Goal: Transaction & Acquisition: Download file/media

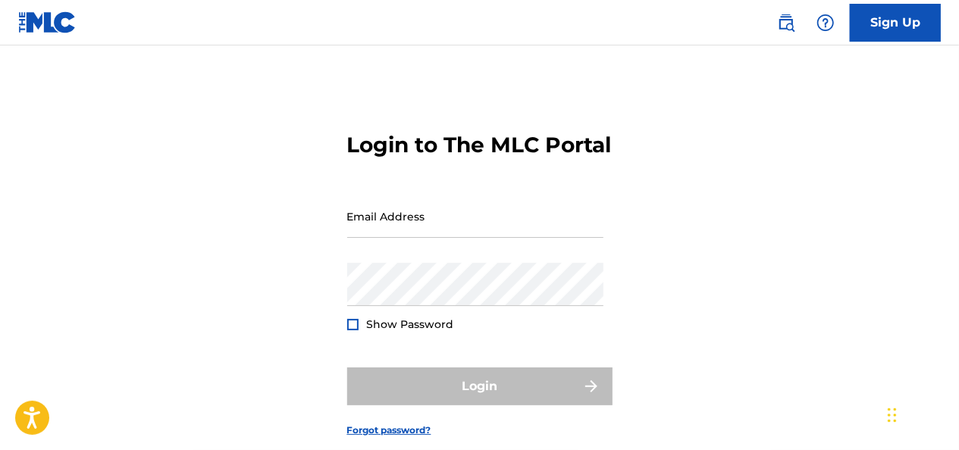
type input "[EMAIL_ADDRESS][DOMAIN_NAME]"
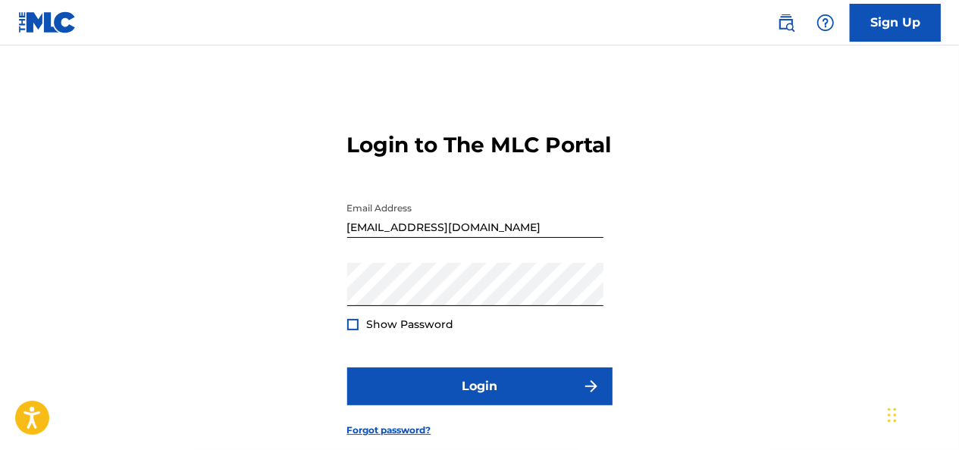
click at [350, 331] on div at bounding box center [352, 324] width 11 height 11
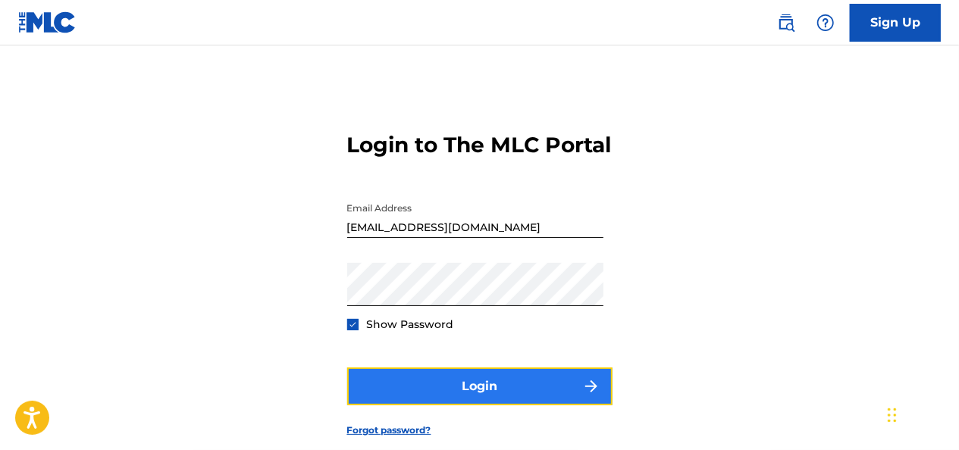
click at [426, 406] on button "Login" at bounding box center [479, 387] width 265 height 38
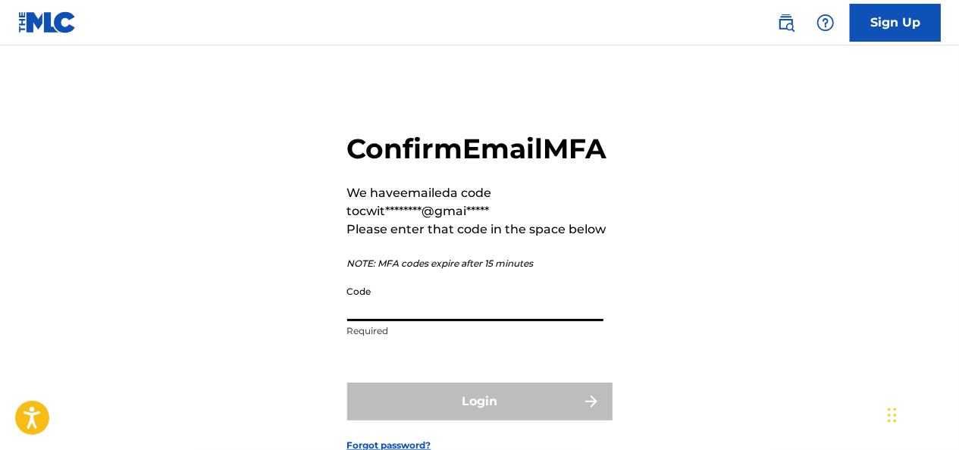
click at [502, 321] on input "Code" at bounding box center [475, 299] width 256 height 43
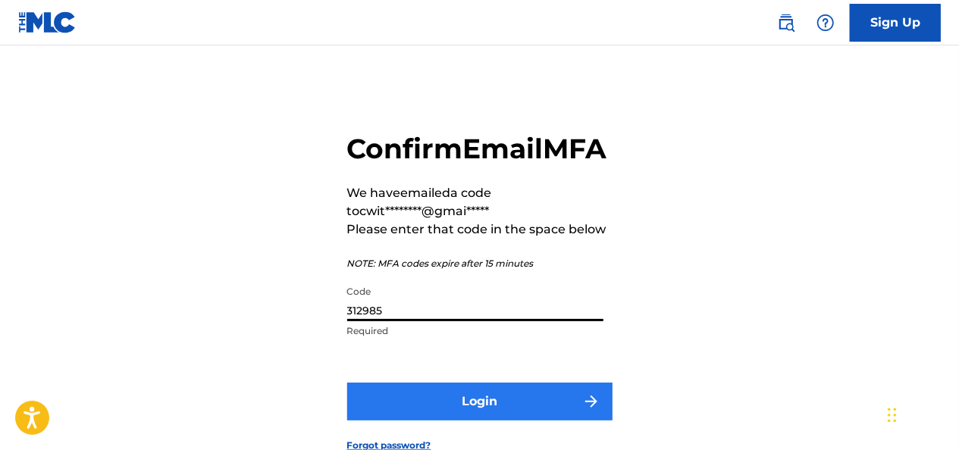
type input "312985"
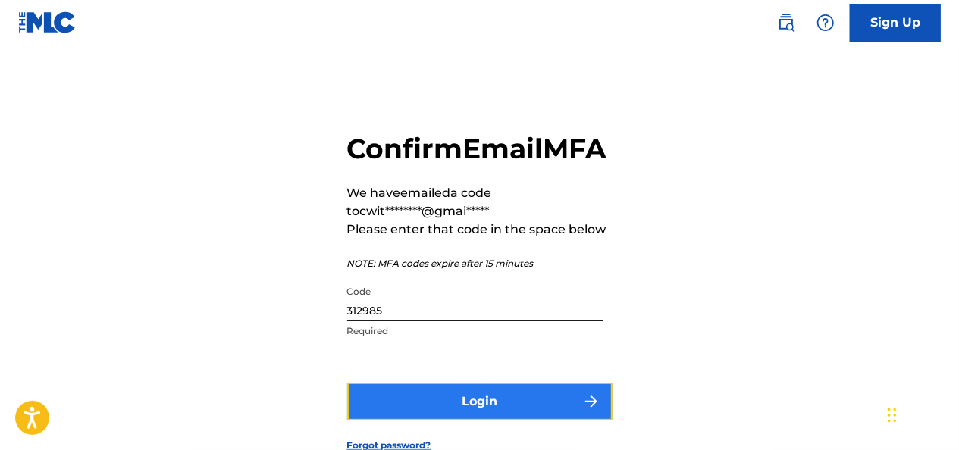
click at [470, 421] on button "Login" at bounding box center [479, 402] width 265 height 38
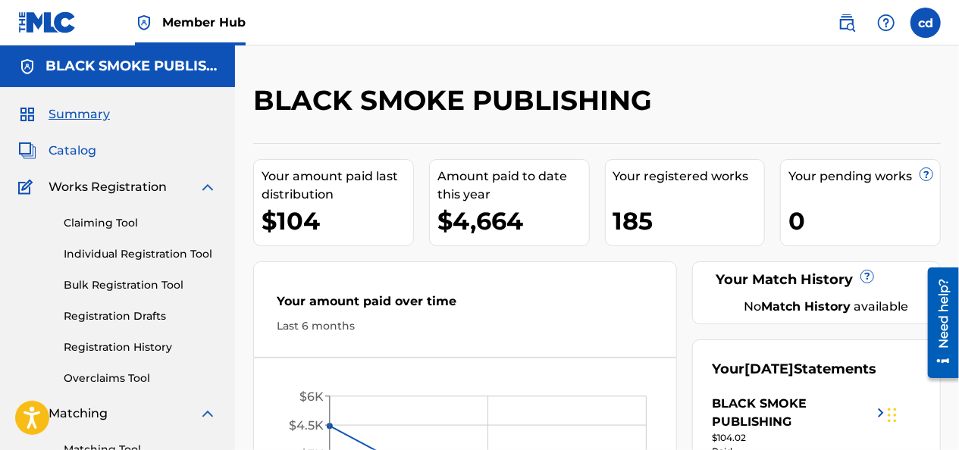
click at [73, 147] on span "Catalog" at bounding box center [73, 151] width 48 height 18
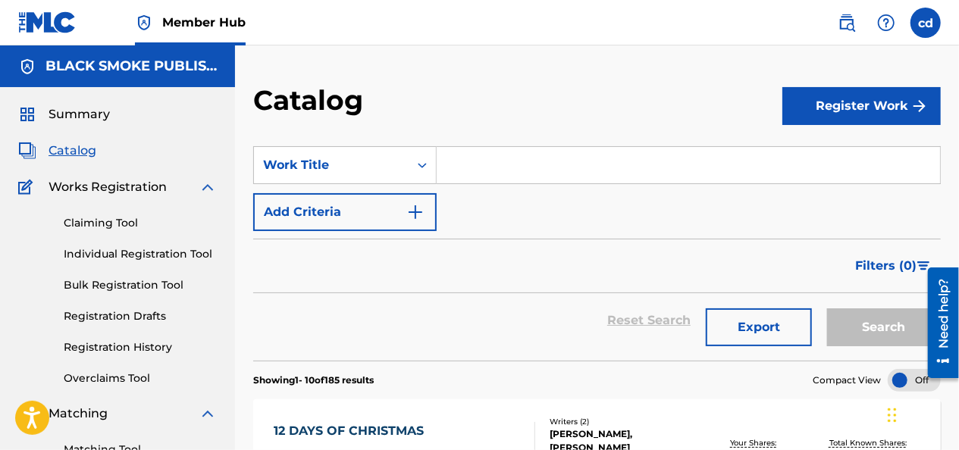
click at [958, 99] on html "Accessibility Screen-Reader Guide, Feedback, and Issue Reporting | New window 0…" at bounding box center [479, 225] width 959 height 450
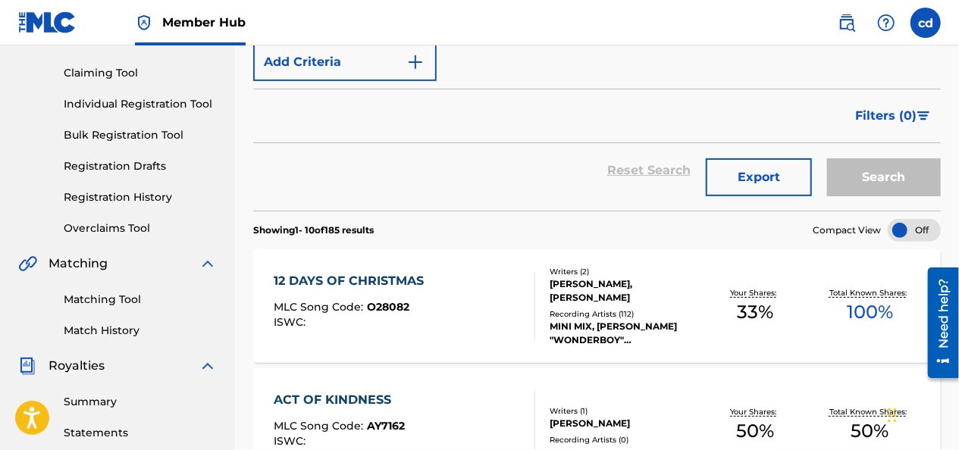
scroll to position [112, 0]
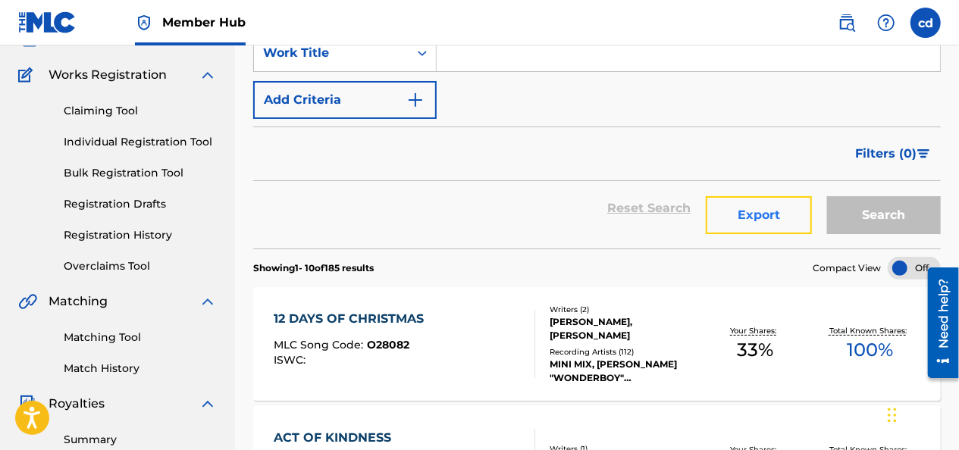
click at [770, 216] on button "Export" at bounding box center [759, 215] width 106 height 38
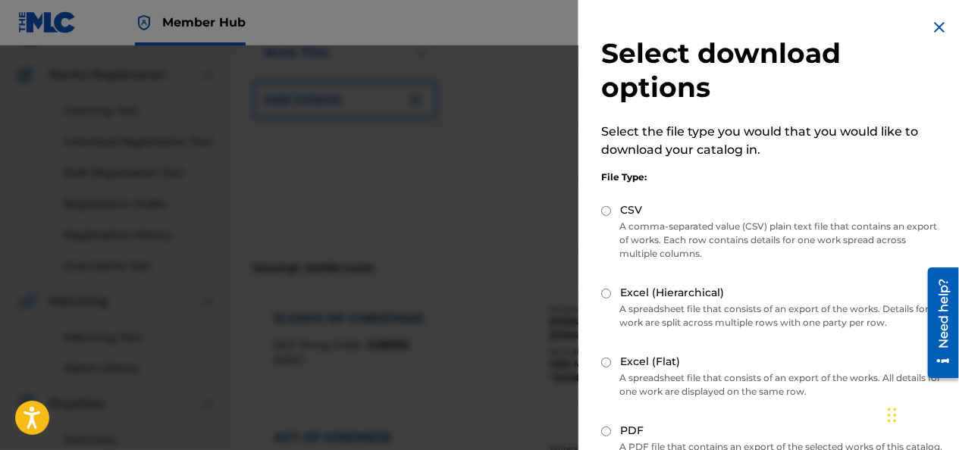
click at [603, 429] on input "PDF" at bounding box center [606, 432] width 10 height 10
radio input "true"
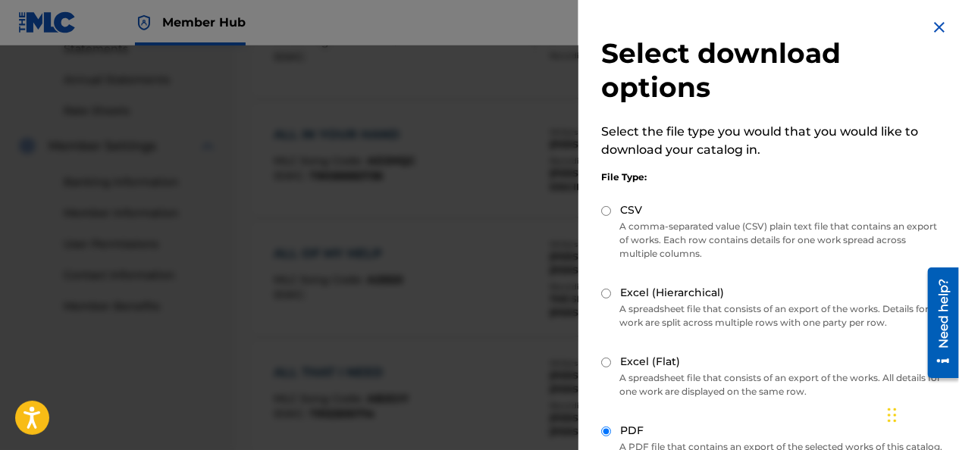
scroll to position [528, 0]
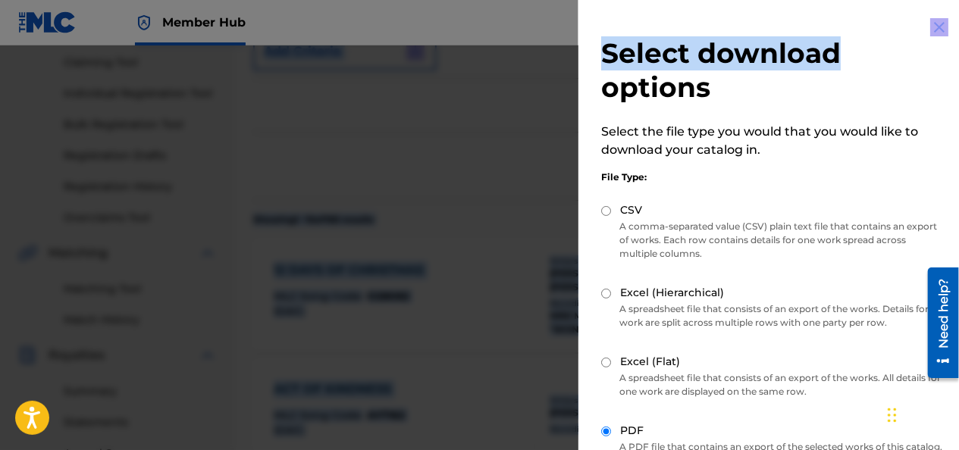
drag, startPoint x: 869, startPoint y: 39, endPoint x: 835, endPoint y: -20, distance: 68.3
click at [835, 0] on html "Accessibility Screen-Reader Guide, Feedback, and Issue Reporting | New window 0…" at bounding box center [479, 64] width 959 height 450
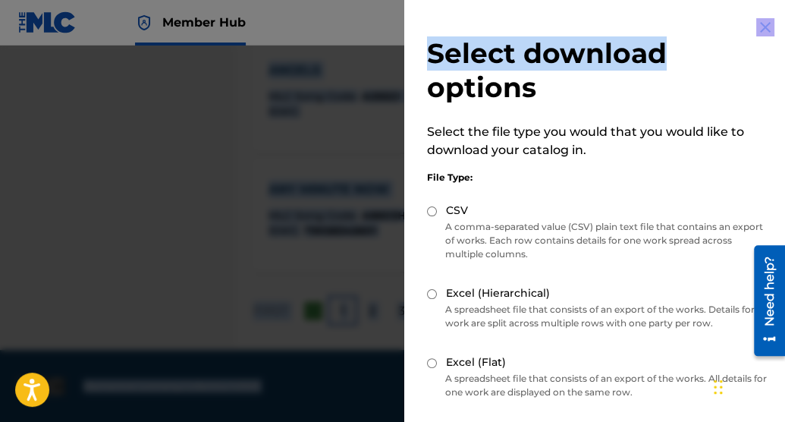
scroll to position [1287, 0]
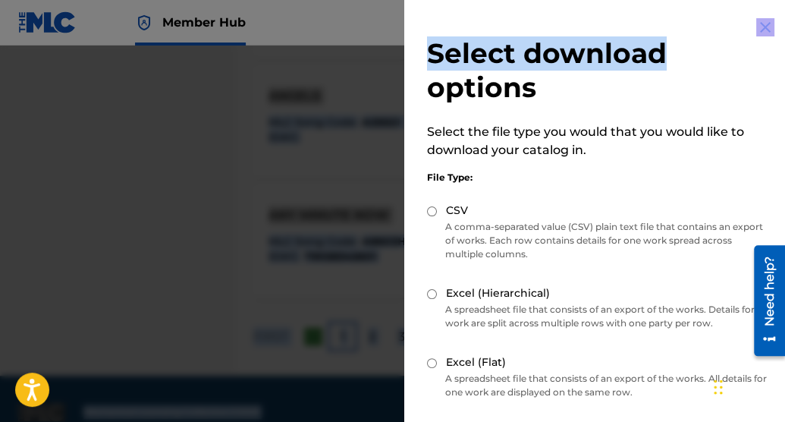
click at [759, 20] on img at bounding box center [765, 27] width 18 height 18
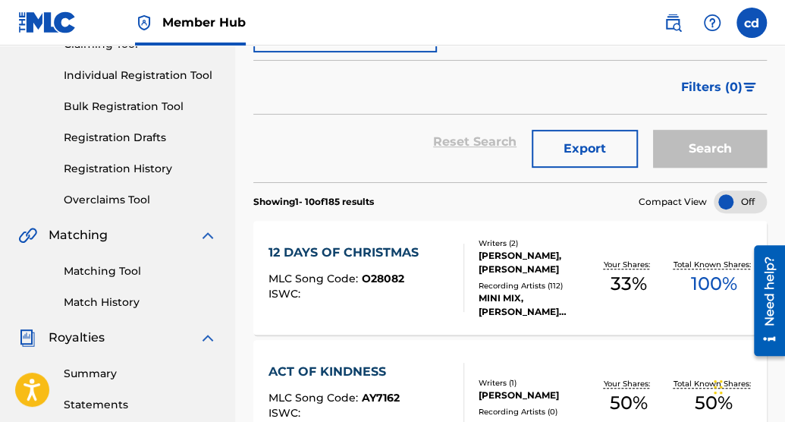
scroll to position [0, 0]
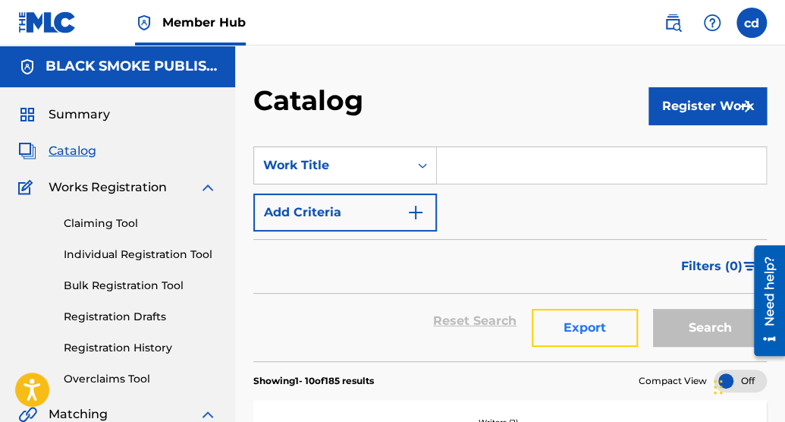
click at [574, 338] on button "Export" at bounding box center [584, 328] width 106 height 38
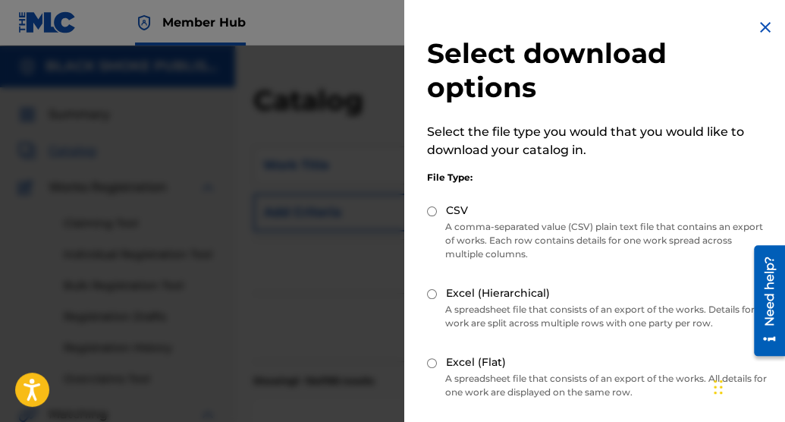
click at [431, 293] on input "Excel (Hierarchical)" at bounding box center [432, 294] width 10 height 10
radio input "true"
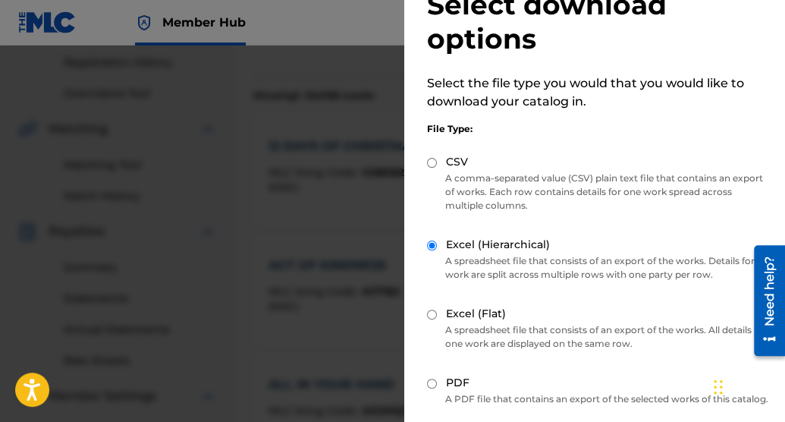
scroll to position [178, 0]
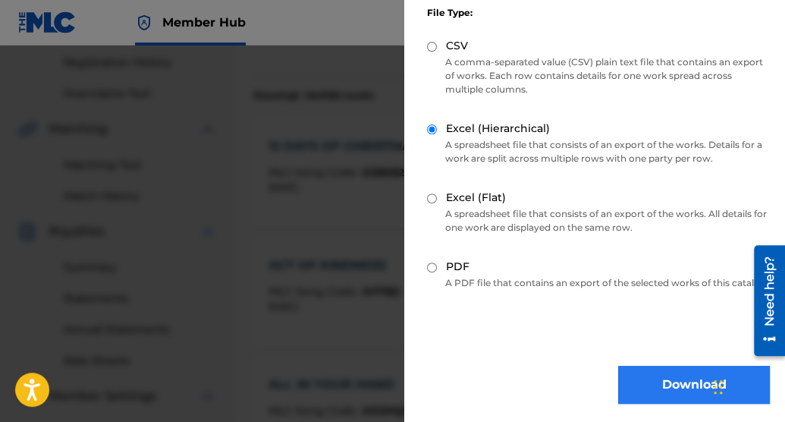
click at [656, 393] on button "Download" at bounding box center [694, 384] width 152 height 38
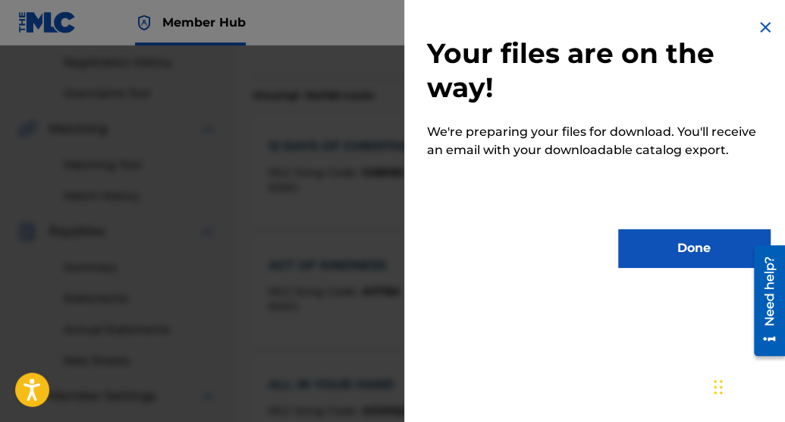
scroll to position [0, 0]
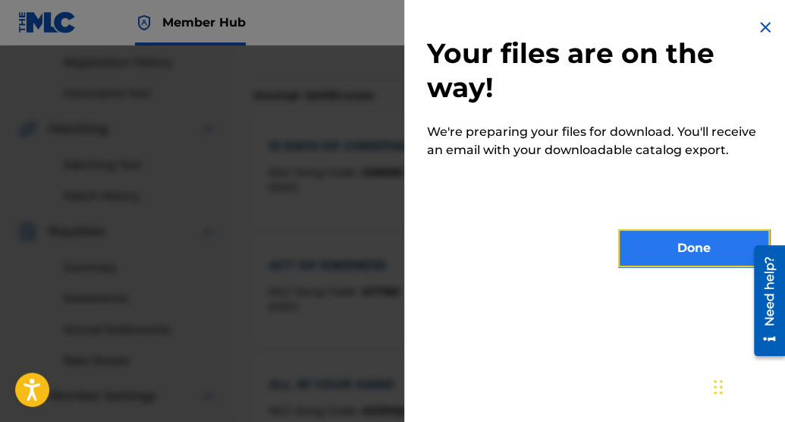
click at [647, 246] on button "Done" at bounding box center [694, 248] width 152 height 38
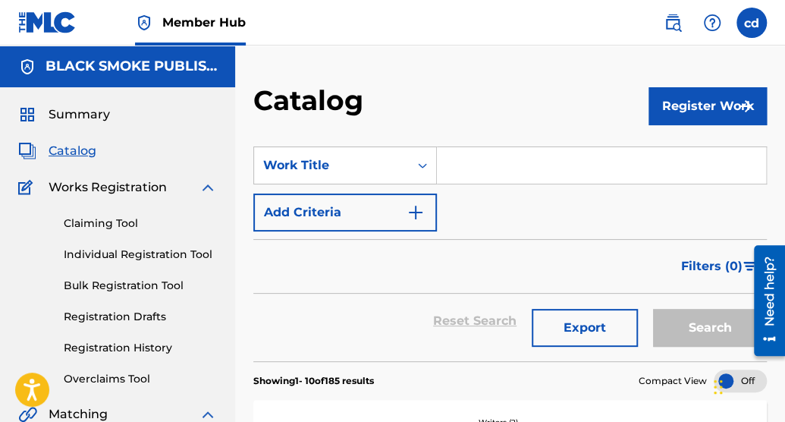
click at [785, 76] on html "Accessibility Screen-Reader Guide, Feedback, and Issue Reporting | New window 0…" at bounding box center [392, 211] width 785 height 422
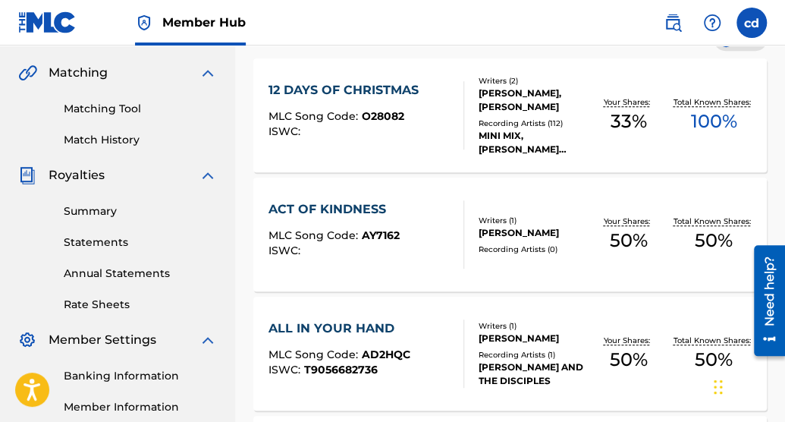
scroll to position [343, 0]
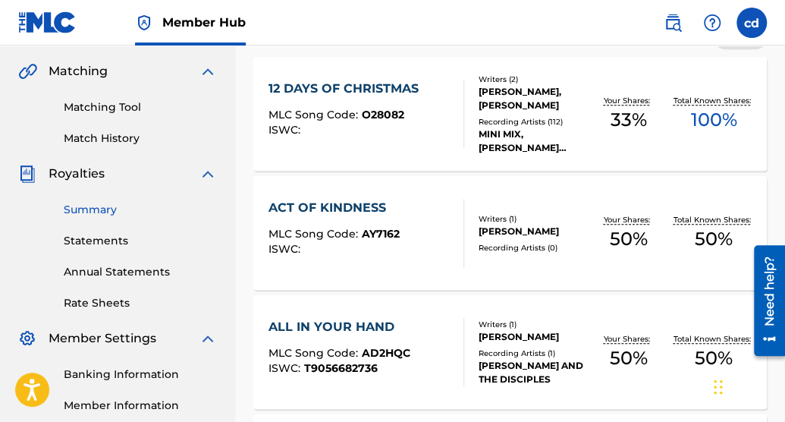
click at [131, 208] on link "Summary" at bounding box center [140, 210] width 153 height 16
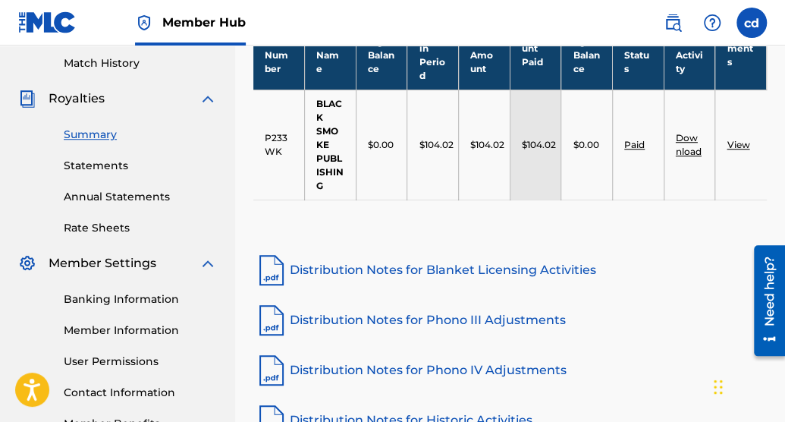
scroll to position [419, 0]
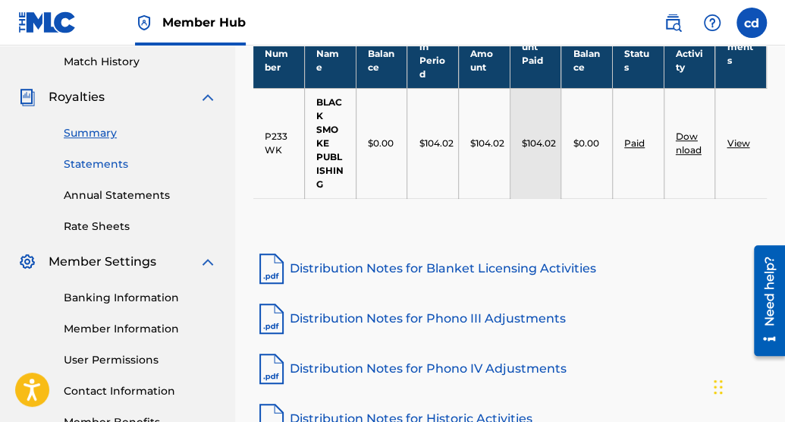
click at [105, 163] on link "Statements" at bounding box center [140, 164] width 153 height 16
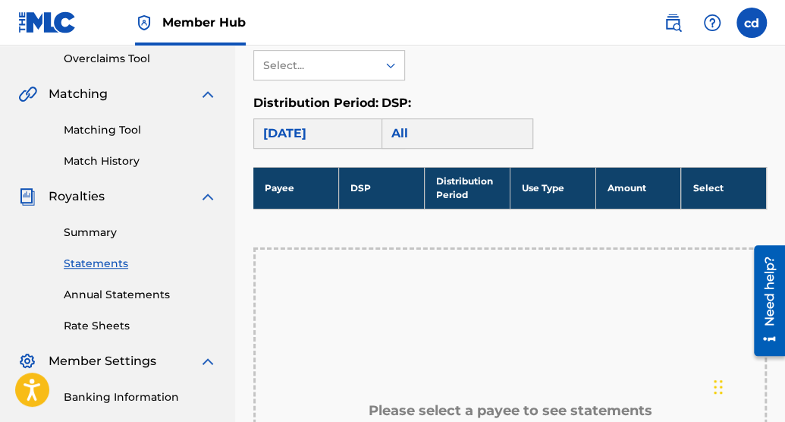
scroll to position [315, 0]
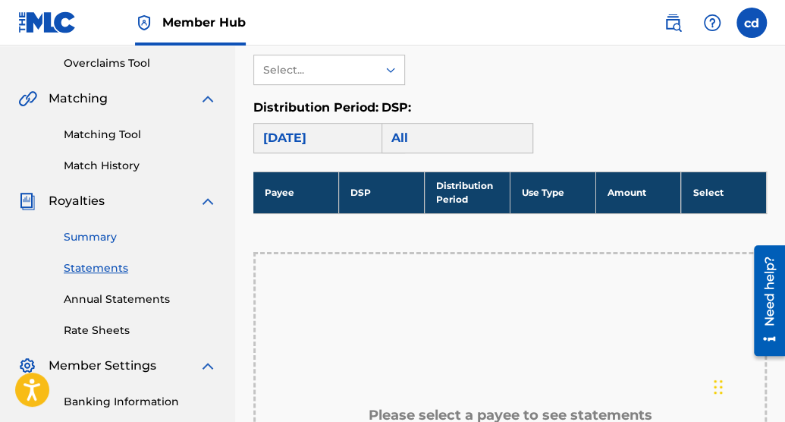
click at [96, 231] on link "Summary" at bounding box center [140, 237] width 153 height 16
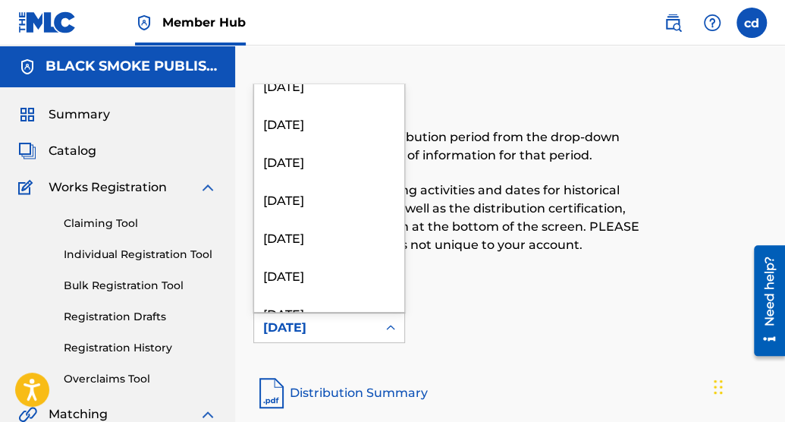
scroll to position [199, 0]
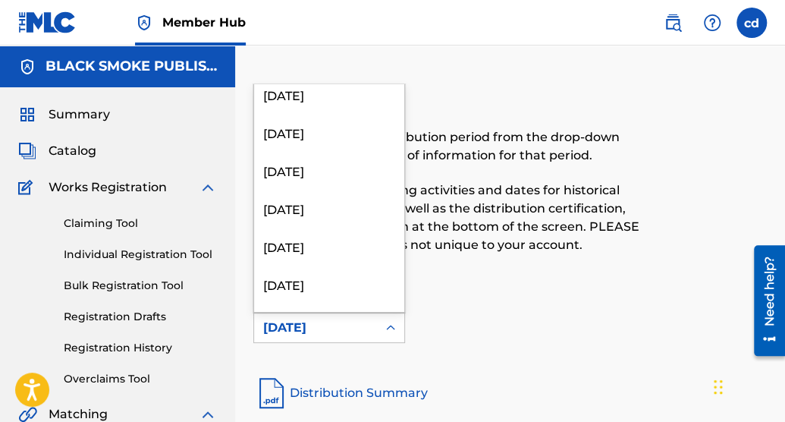
click at [321, 209] on div "[DATE]" at bounding box center [329, 208] width 150 height 38
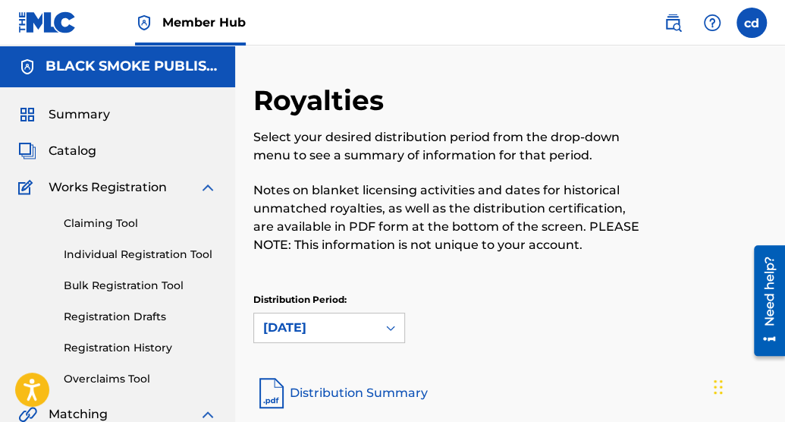
drag, startPoint x: 783, startPoint y: 95, endPoint x: 787, endPoint y: 141, distance: 46.4
click at [785, 141] on html "Accessibility Screen-Reader Guide, Feedback, and Issue Reporting | New window 0…" at bounding box center [392, 211] width 785 height 422
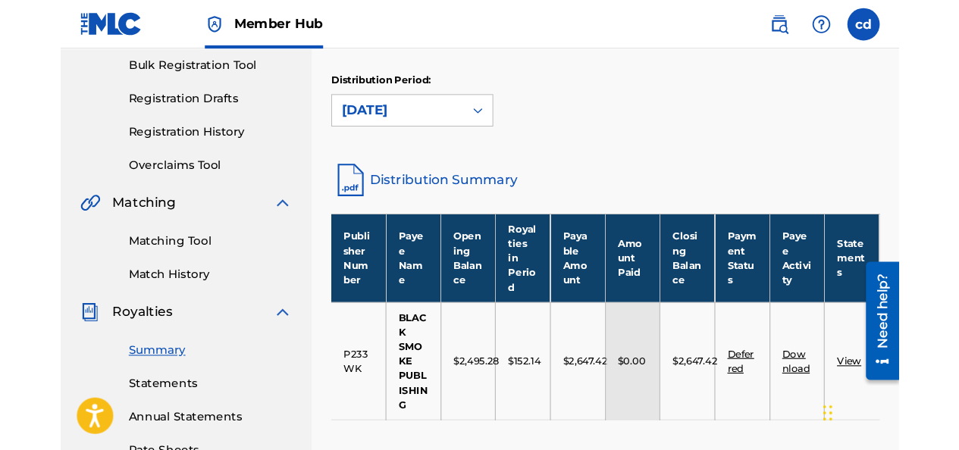
scroll to position [226, 0]
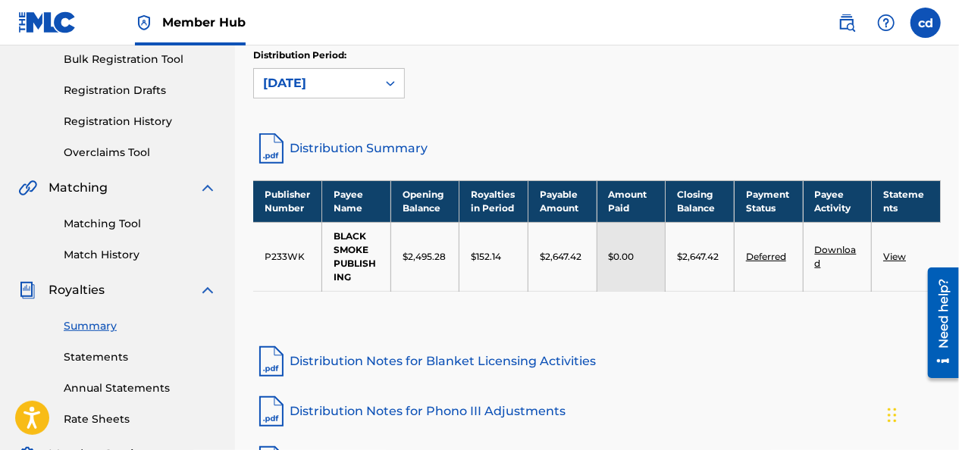
click at [840, 246] on link "Download" at bounding box center [836, 256] width 42 height 25
click at [831, 244] on link "Download" at bounding box center [836, 256] width 42 height 25
click at [203, 185] on img at bounding box center [208, 188] width 18 height 18
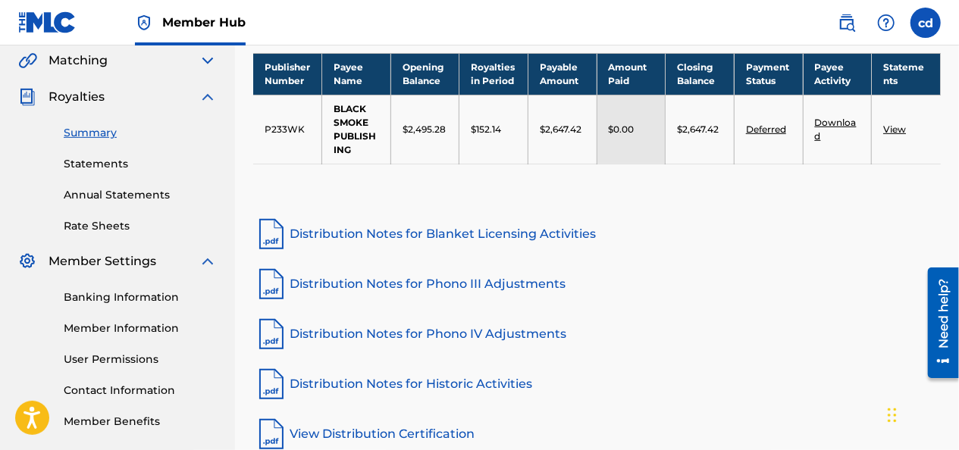
scroll to position [355, 0]
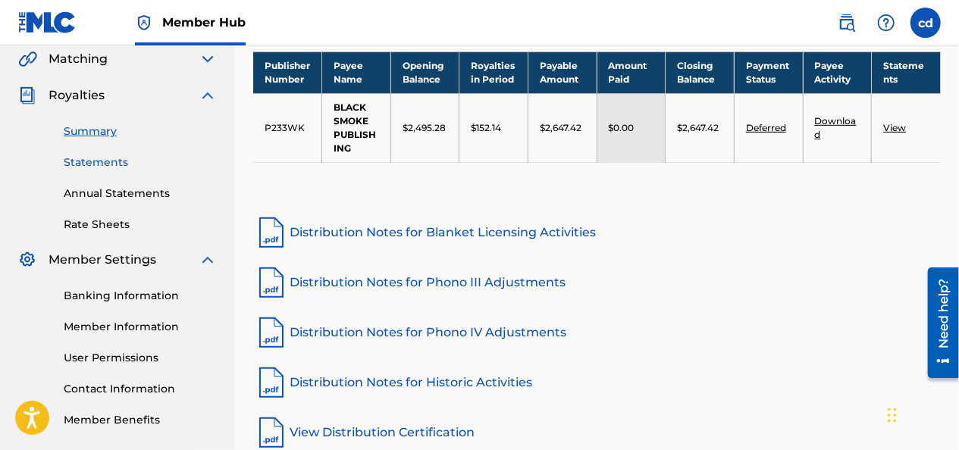
click at [94, 159] on link "Statements" at bounding box center [140, 163] width 153 height 16
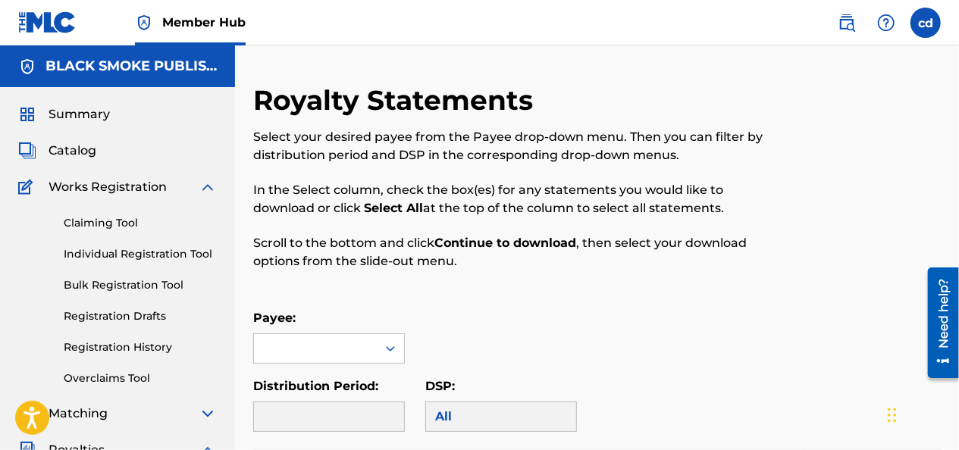
click at [958, 117] on div "Royalty Statements Select your desired payee from the Payee drop-down menu. The…" at bounding box center [597, 442] width 724 height 718
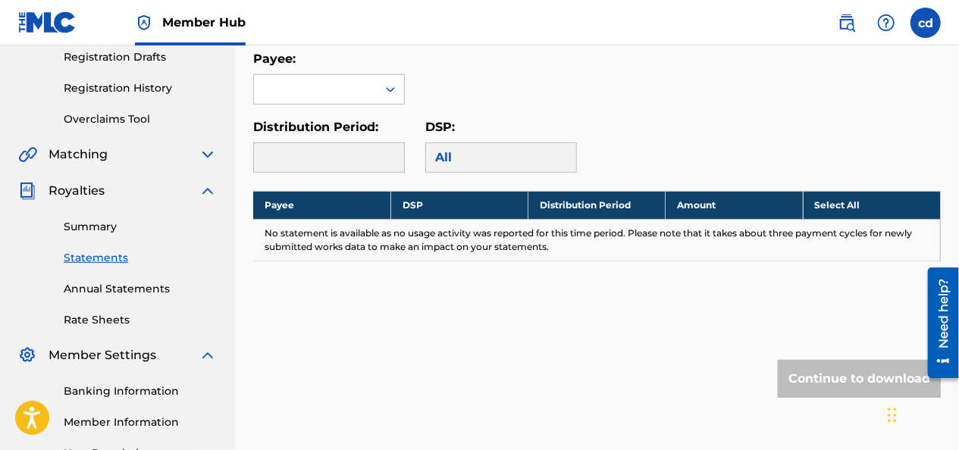
scroll to position [259, 0]
click at [387, 92] on icon at bounding box center [390, 89] width 15 height 15
click at [371, 129] on div "BLACK SMOKE PUBLISHING" at bounding box center [329, 133] width 150 height 56
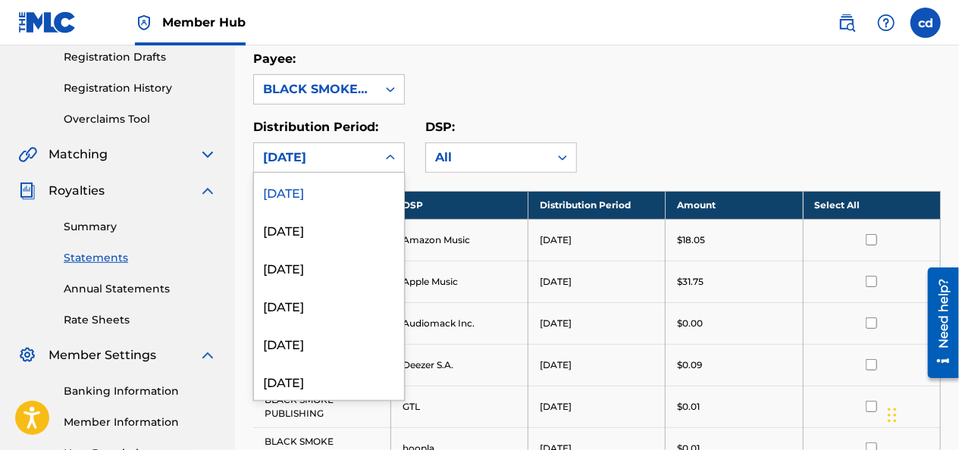
click at [381, 149] on div at bounding box center [390, 157] width 27 height 27
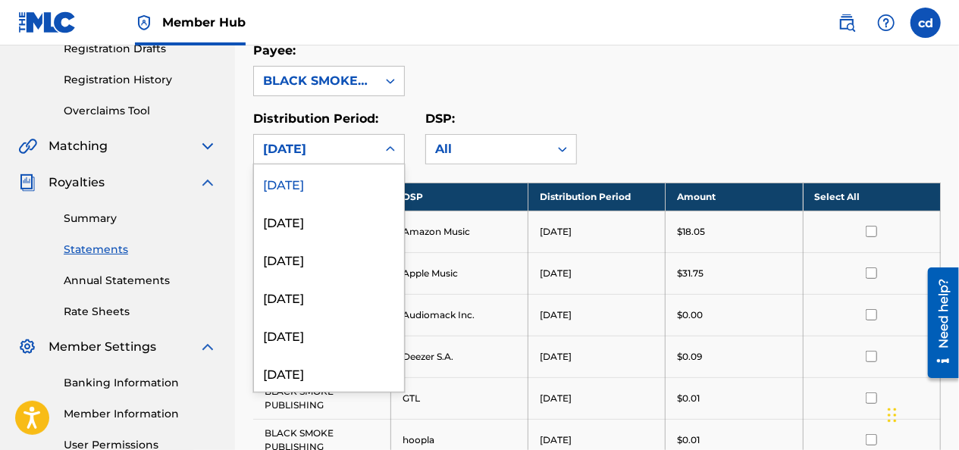
scroll to position [253, 0]
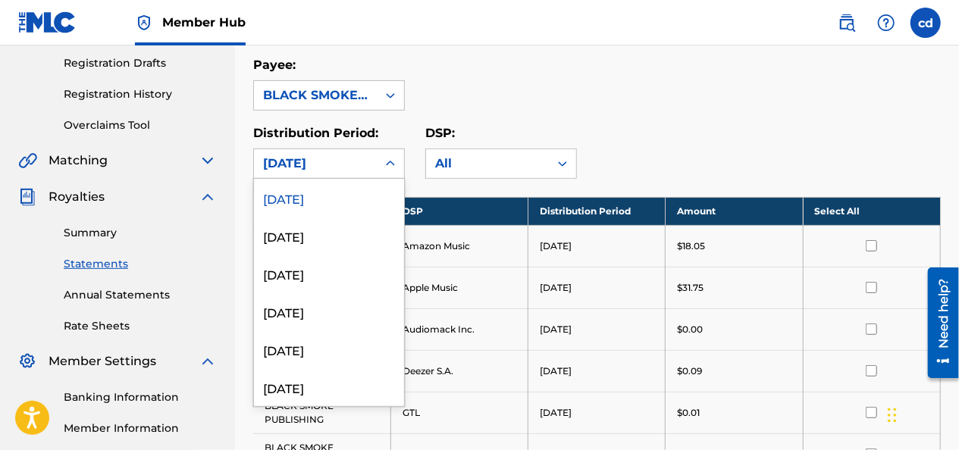
click at [871, 244] on input "checkbox" at bounding box center [871, 245] width 11 height 11
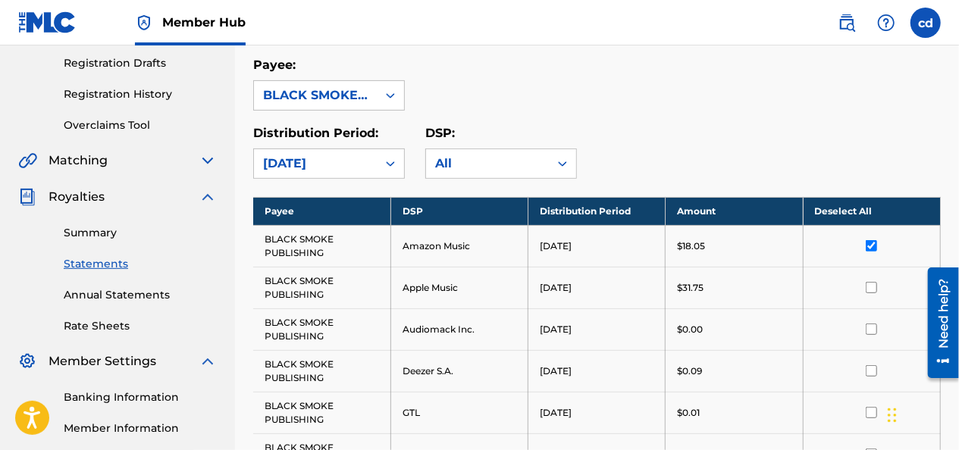
click at [839, 211] on th "Deselect All" at bounding box center [871, 211] width 137 height 28
click at [873, 215] on th "Select All" at bounding box center [871, 211] width 137 height 28
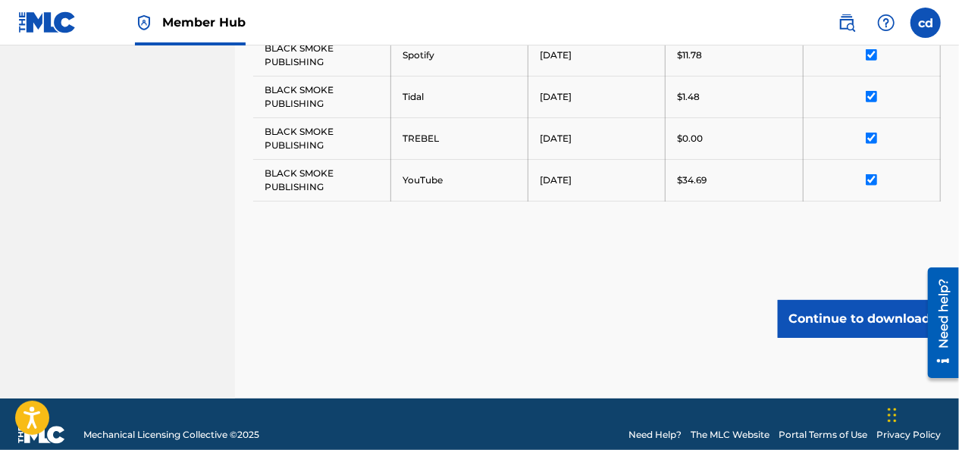
scroll to position [960, 0]
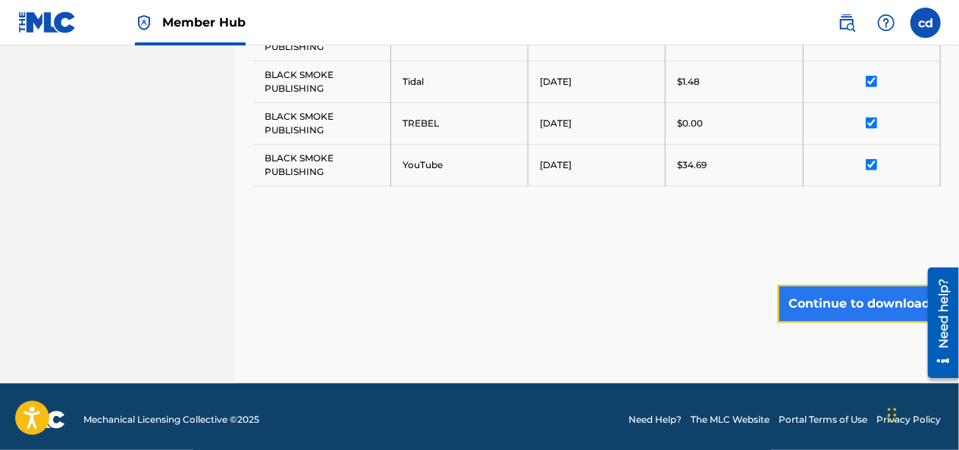
click at [802, 315] on button "Continue to download" at bounding box center [859, 304] width 163 height 38
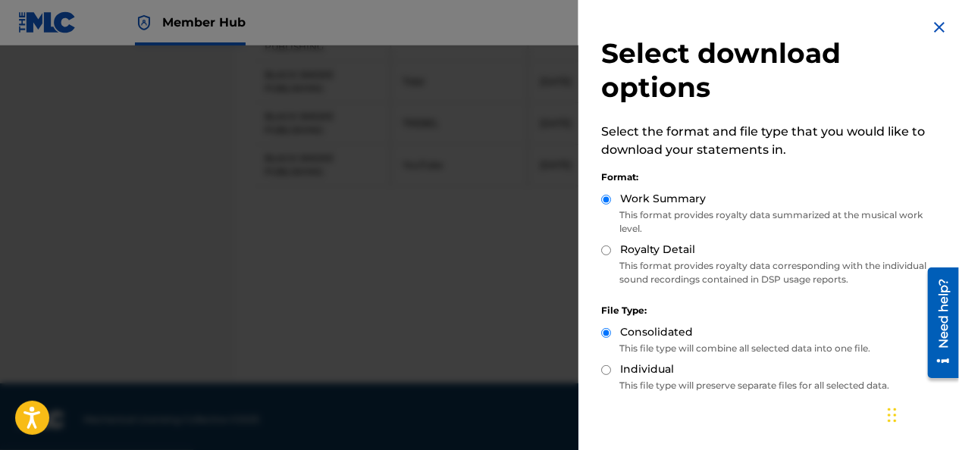
scroll to position [74, 0]
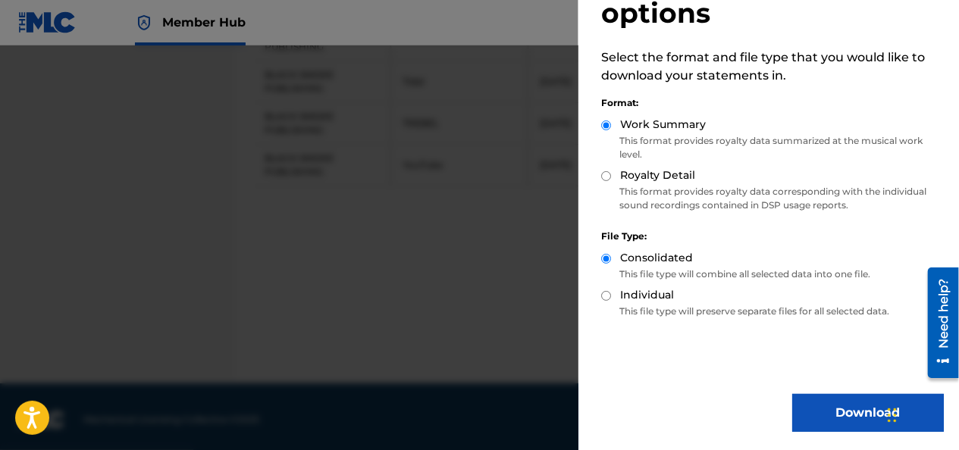
click at [620, 176] on label "Royalty Detail" at bounding box center [657, 176] width 75 height 16
click at [611, 176] on input "Royalty Detail" at bounding box center [606, 176] width 10 height 10
radio input "true"
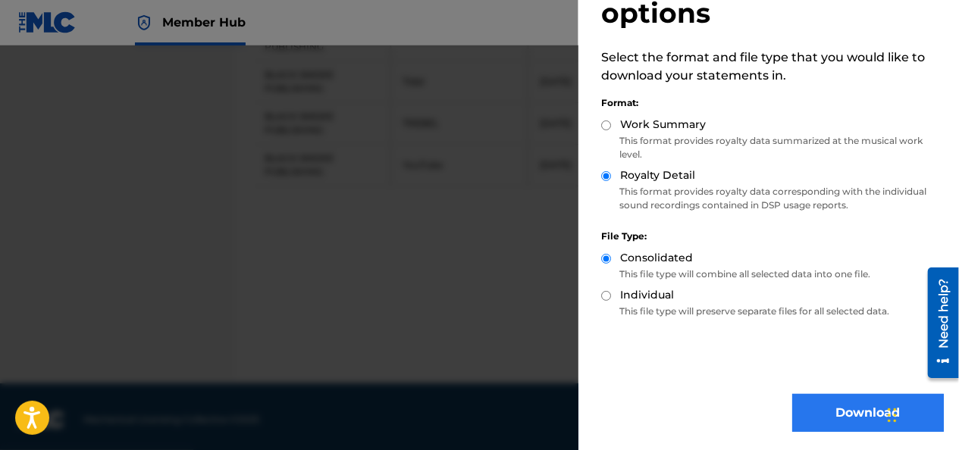
click at [841, 422] on button "Download" at bounding box center [868, 413] width 152 height 38
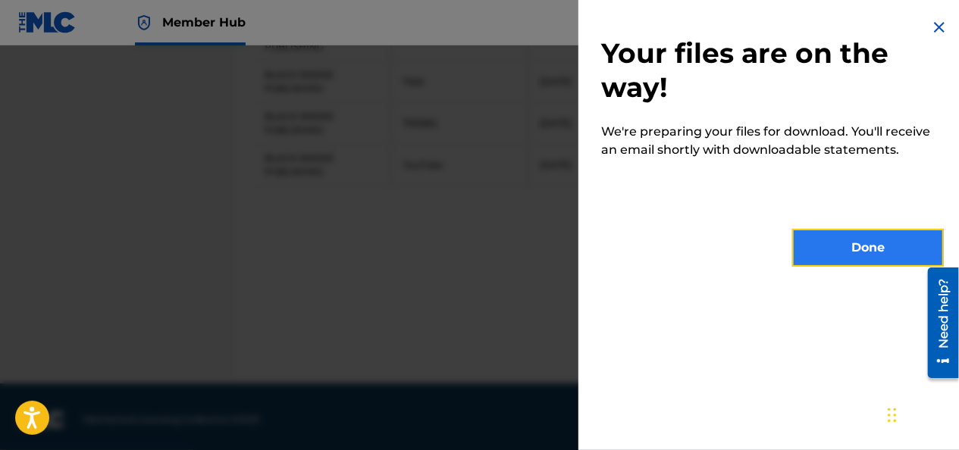
click at [870, 245] on button "Done" at bounding box center [868, 248] width 152 height 38
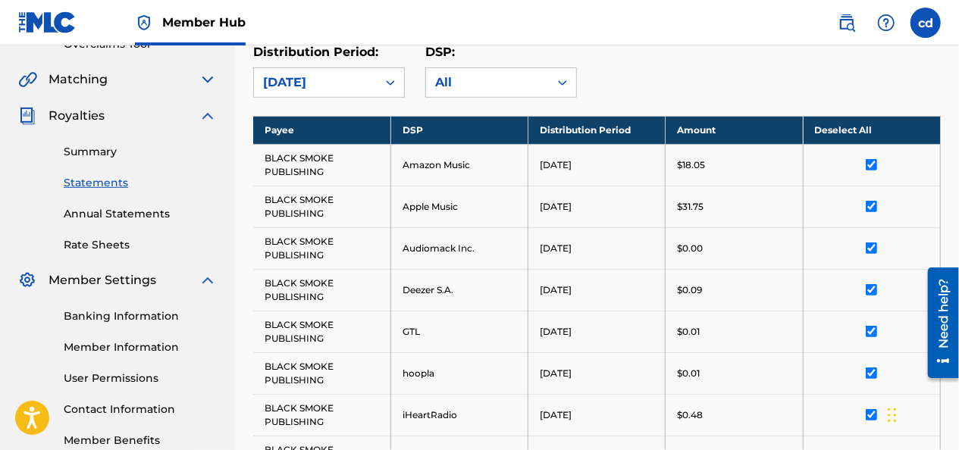
scroll to position [332, 0]
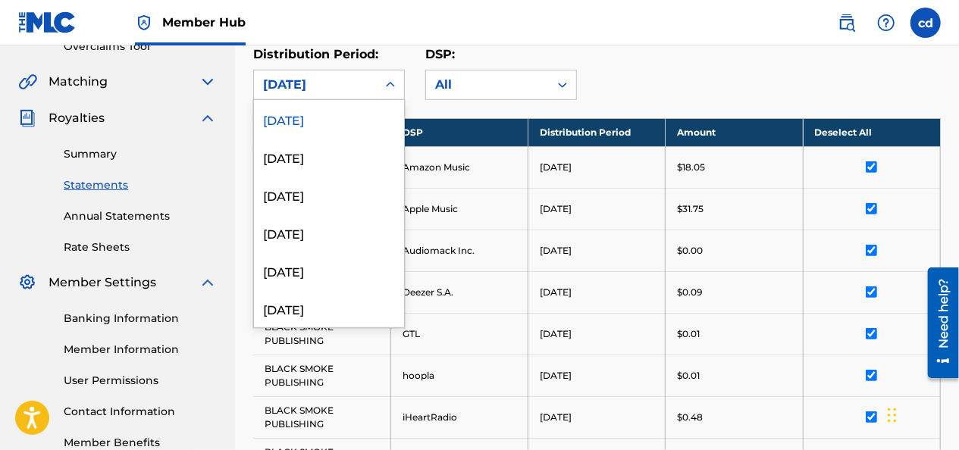
click at [392, 88] on icon at bounding box center [390, 84] width 15 height 15
click at [349, 152] on div "[DATE]" at bounding box center [329, 157] width 150 height 38
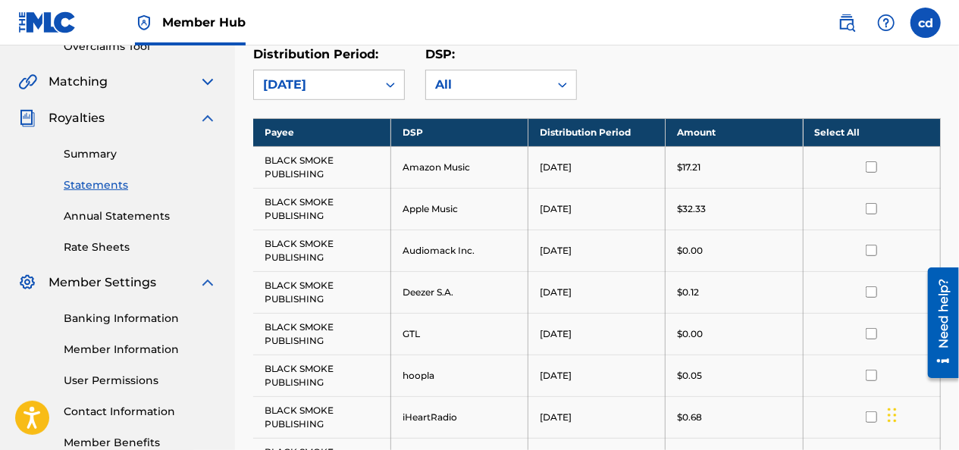
click at [870, 161] on input "checkbox" at bounding box center [871, 166] width 11 height 11
click at [865, 134] on th "Deselect All" at bounding box center [871, 132] width 137 height 28
click at [848, 128] on th "Select All" at bounding box center [871, 132] width 137 height 28
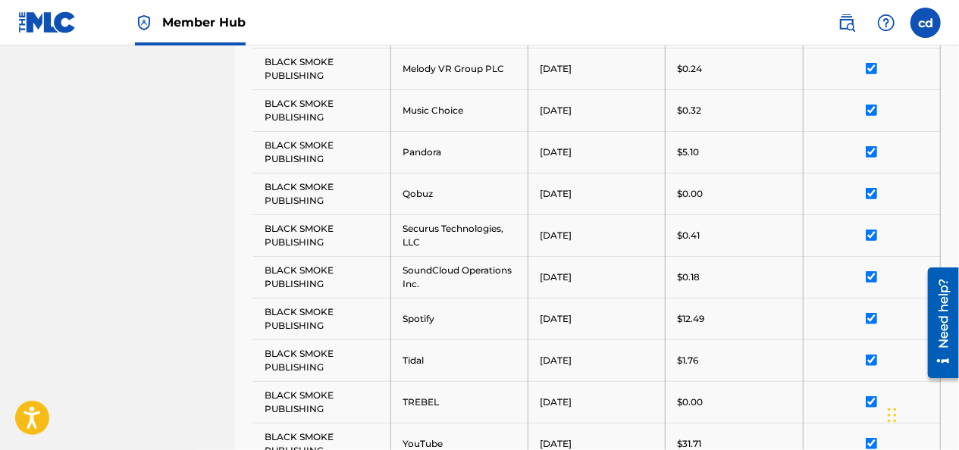
scroll to position [1042, 0]
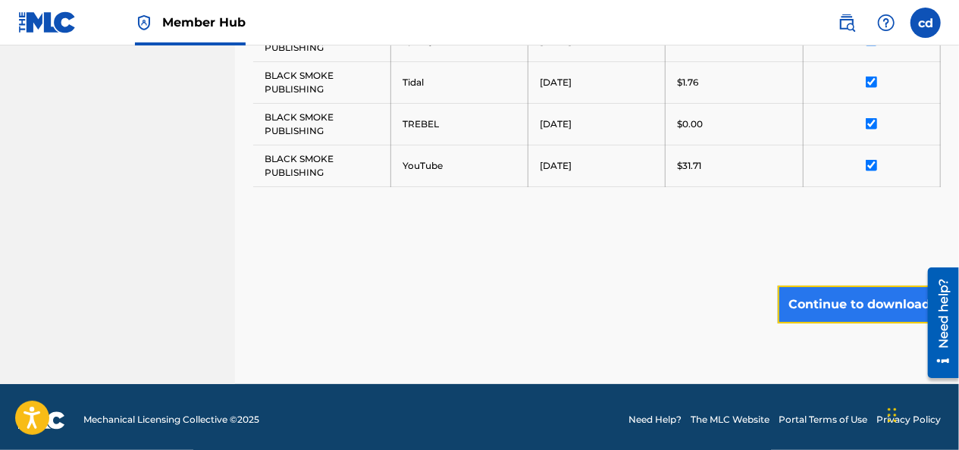
click at [878, 297] on button "Continue to download" at bounding box center [859, 305] width 163 height 38
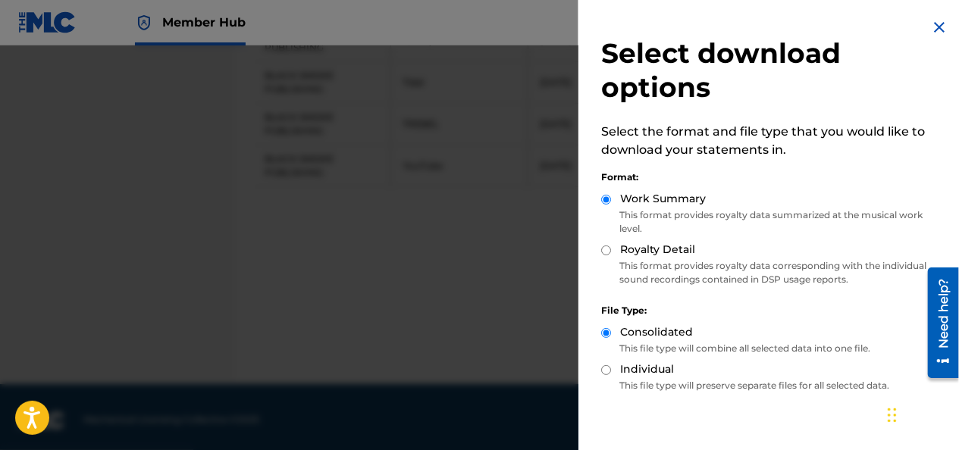
click at [613, 254] on div "Royalty Detail" at bounding box center [772, 250] width 343 height 17
click at [605, 252] on input "Royalty Detail" at bounding box center [606, 251] width 10 height 10
radio input "true"
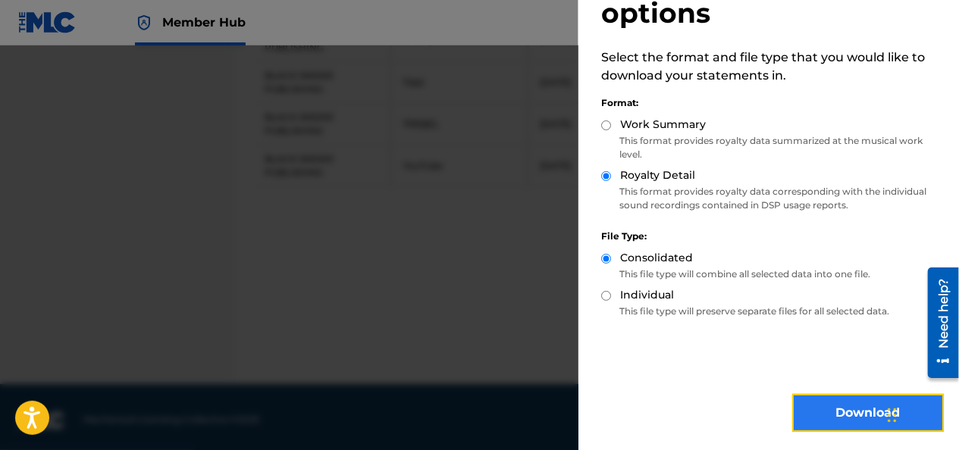
click at [851, 425] on button "Download" at bounding box center [868, 413] width 152 height 38
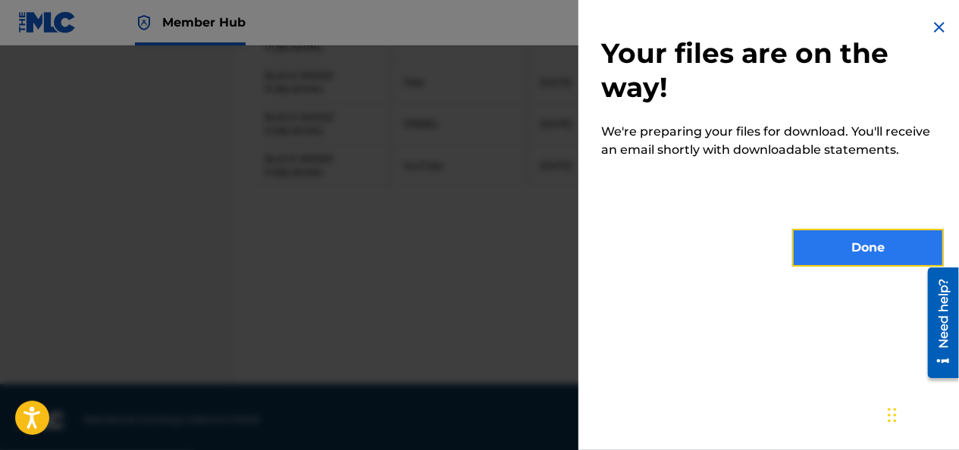
click at [876, 249] on button "Done" at bounding box center [868, 248] width 152 height 38
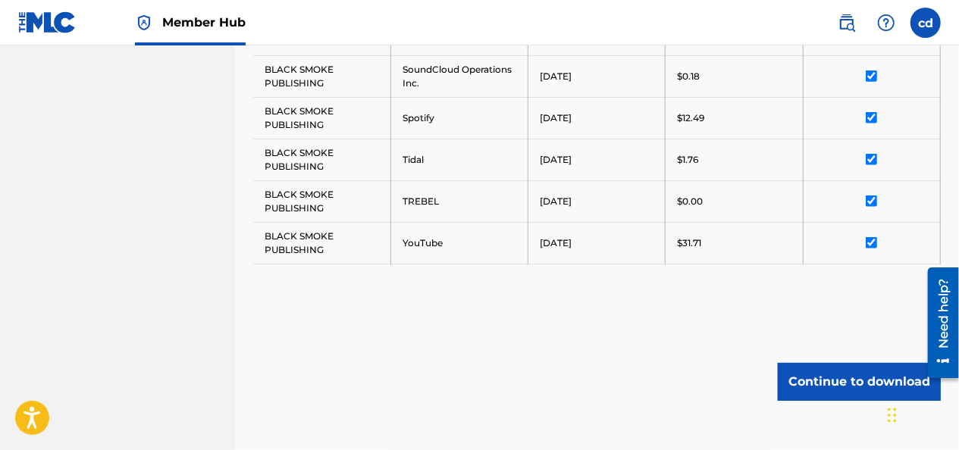
scroll to position [987, 0]
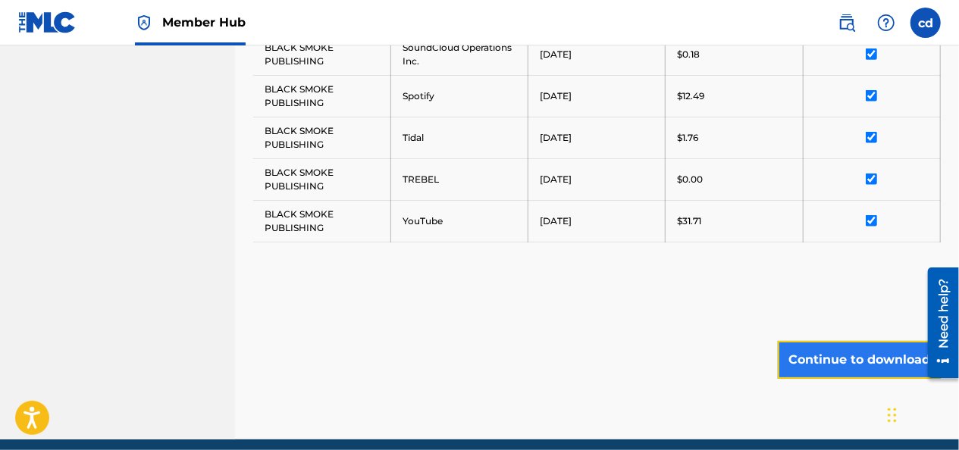
click at [829, 352] on button "Continue to download" at bounding box center [859, 360] width 163 height 38
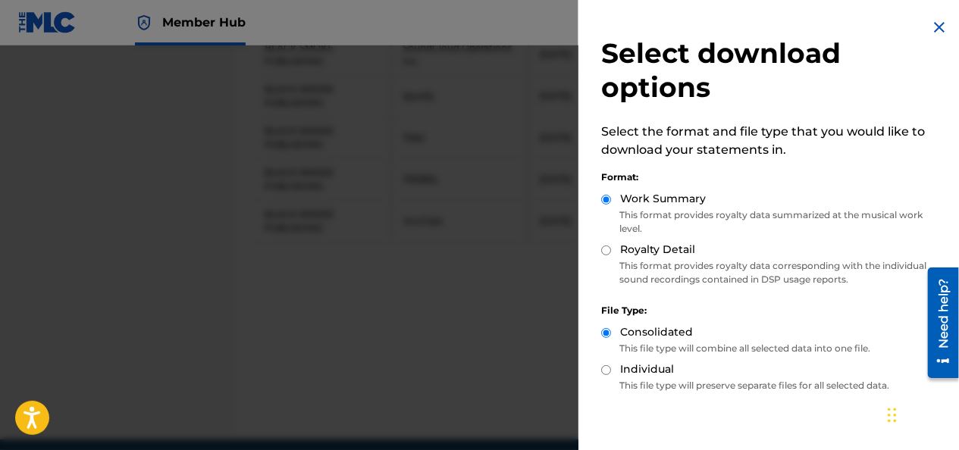
click at [605, 368] on input "Individual" at bounding box center [606, 370] width 10 height 10
radio input "true"
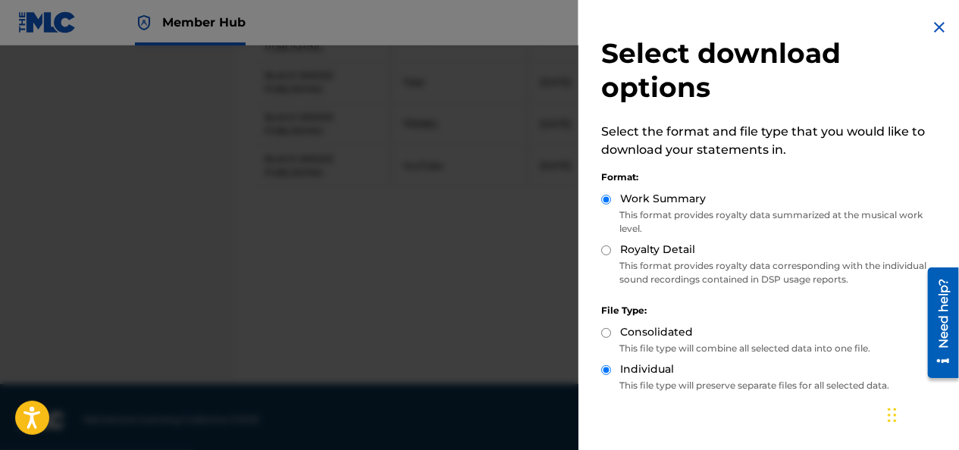
scroll to position [74, 0]
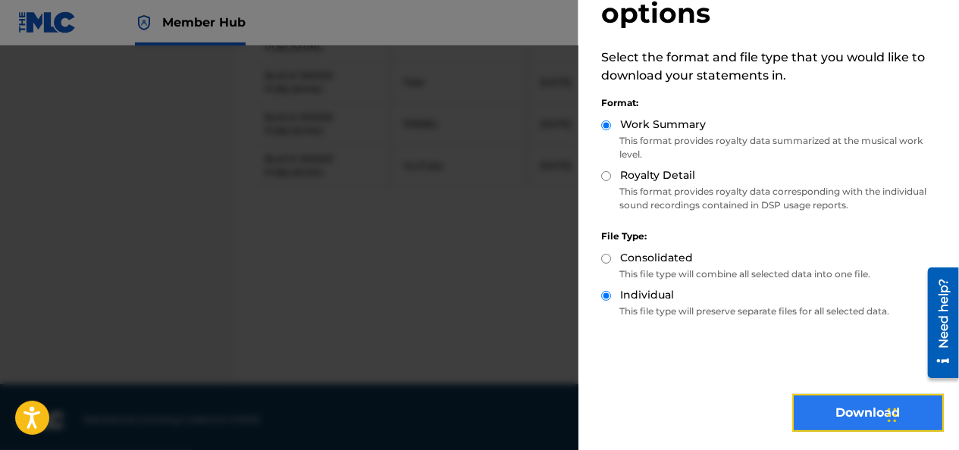
click at [859, 411] on button "Download" at bounding box center [868, 413] width 152 height 38
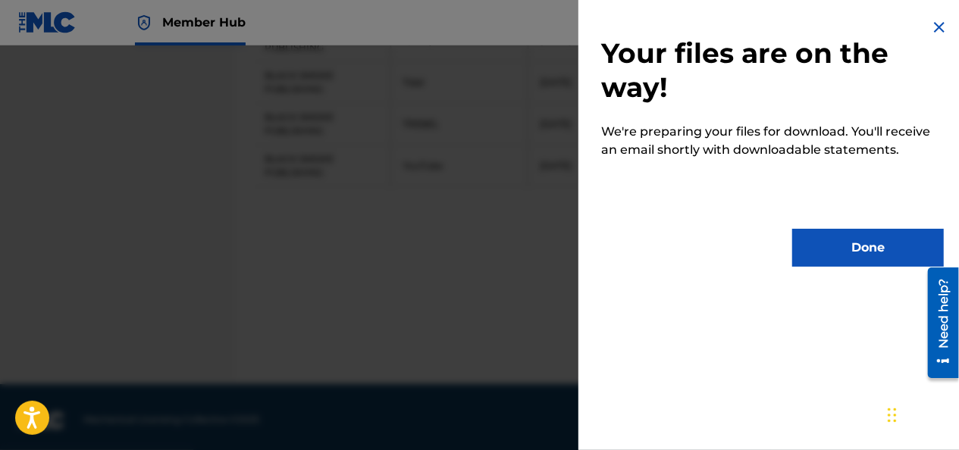
scroll to position [0, 0]
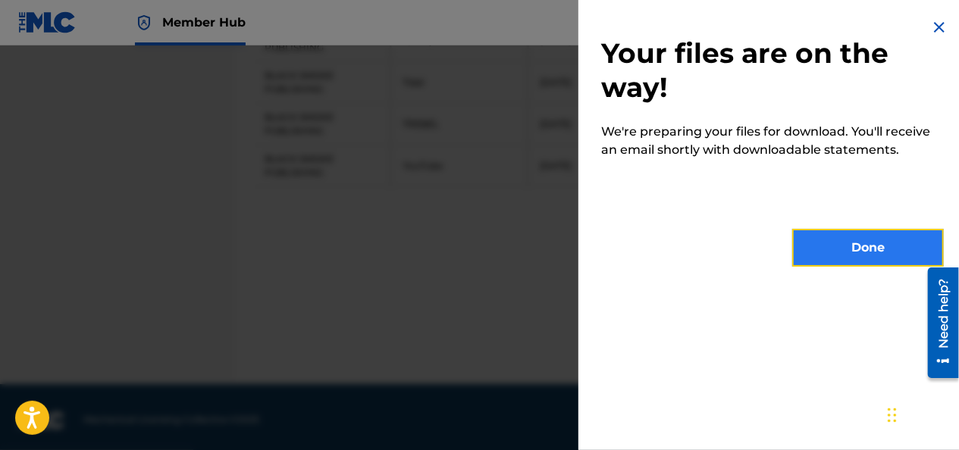
click at [896, 256] on button "Done" at bounding box center [868, 248] width 152 height 38
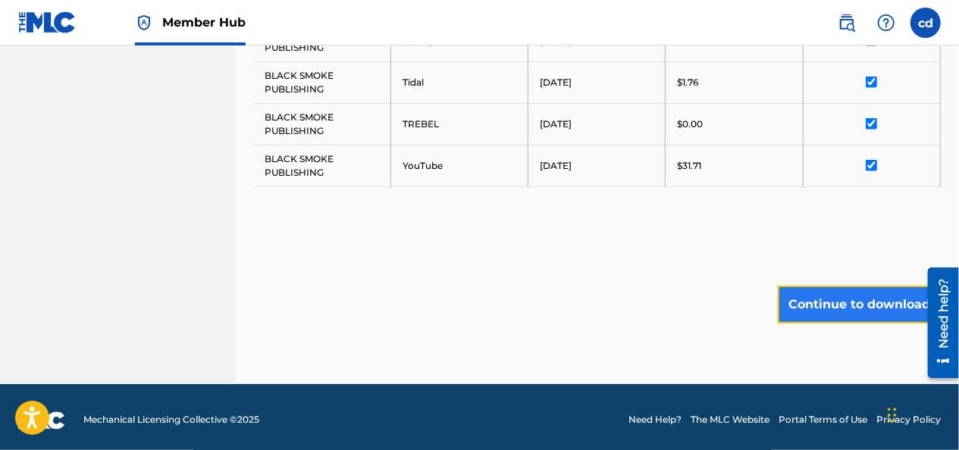
click at [883, 287] on button "Continue to download" at bounding box center [859, 305] width 163 height 38
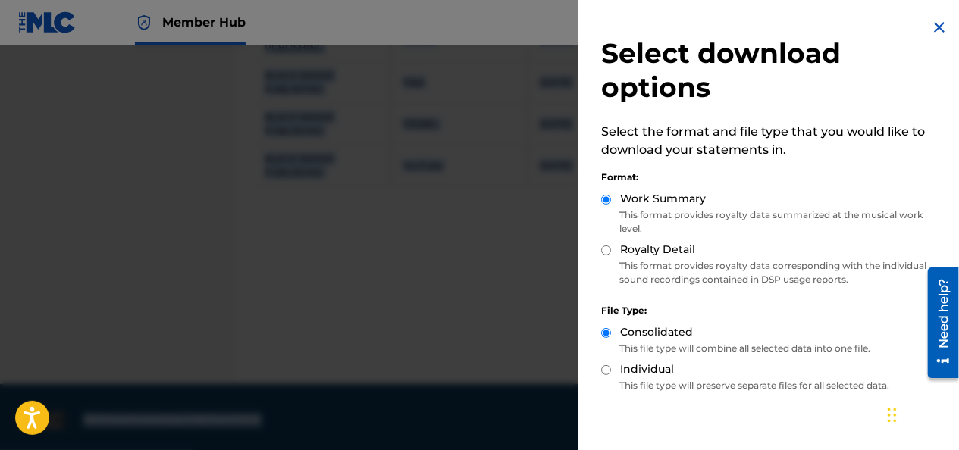
drag, startPoint x: 481, startPoint y: 272, endPoint x: 161, endPoint y: -50, distance: 454.1
click at [457, 99] on div at bounding box center [479, 270] width 959 height 450
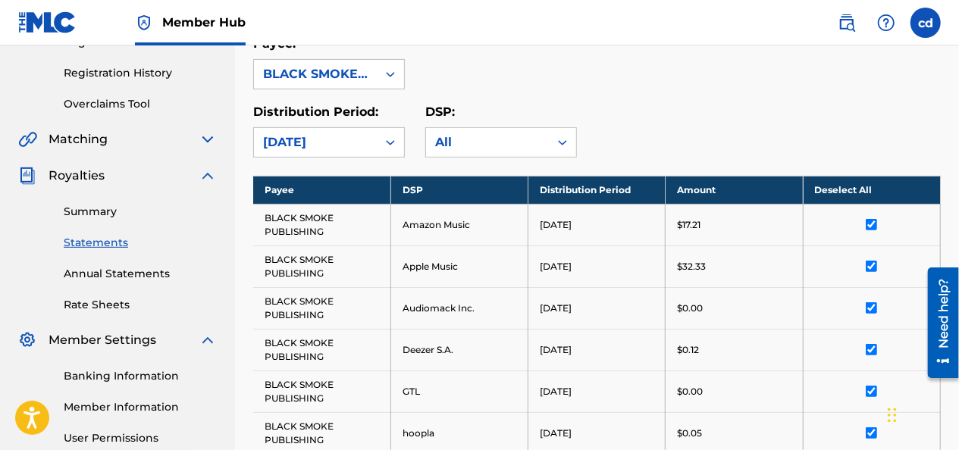
scroll to position [270, 0]
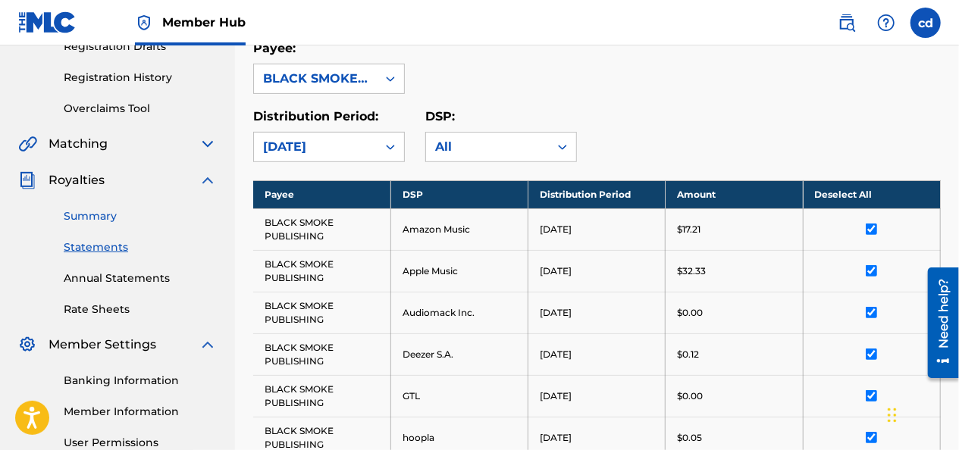
click at [111, 218] on link "Summary" at bounding box center [140, 216] width 153 height 16
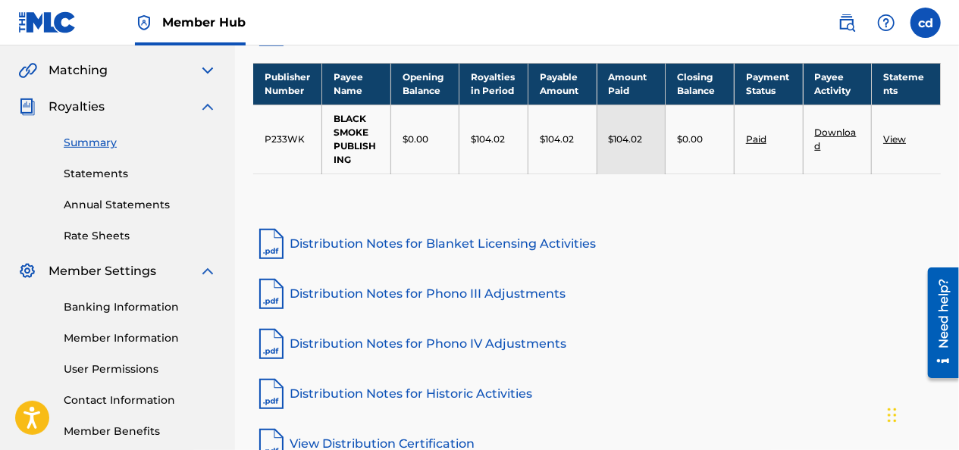
scroll to position [344, 0]
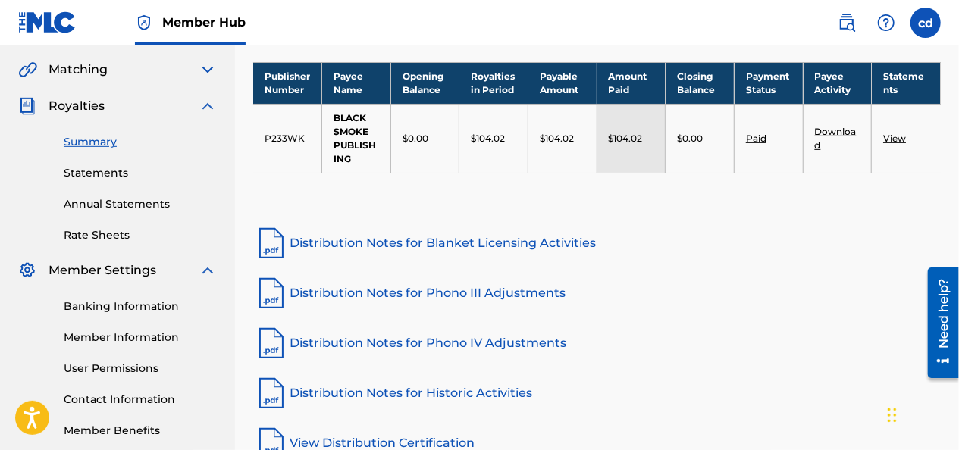
click at [898, 138] on link "View" at bounding box center [894, 138] width 23 height 11
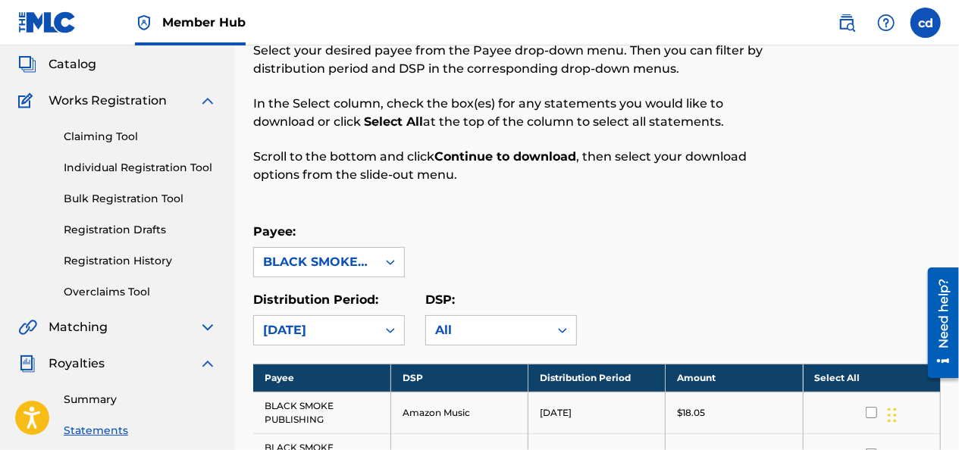
scroll to position [70, 0]
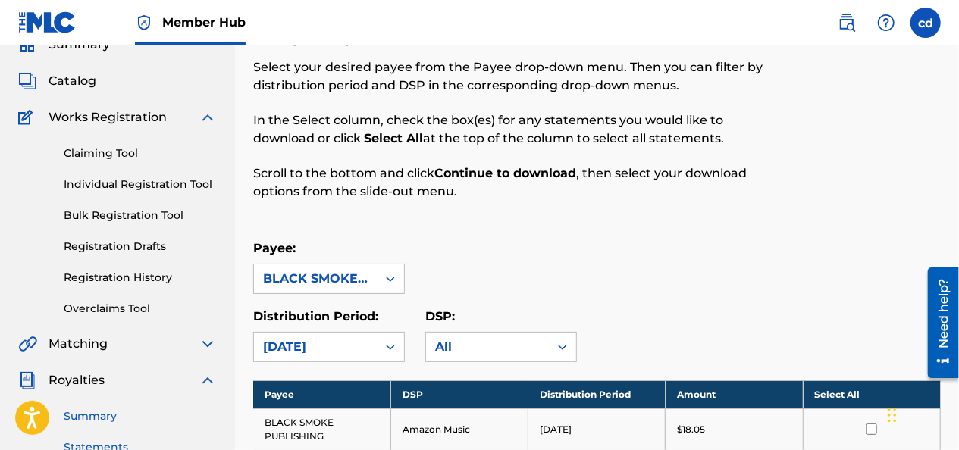
click at [118, 418] on link "Summary" at bounding box center [140, 417] width 153 height 16
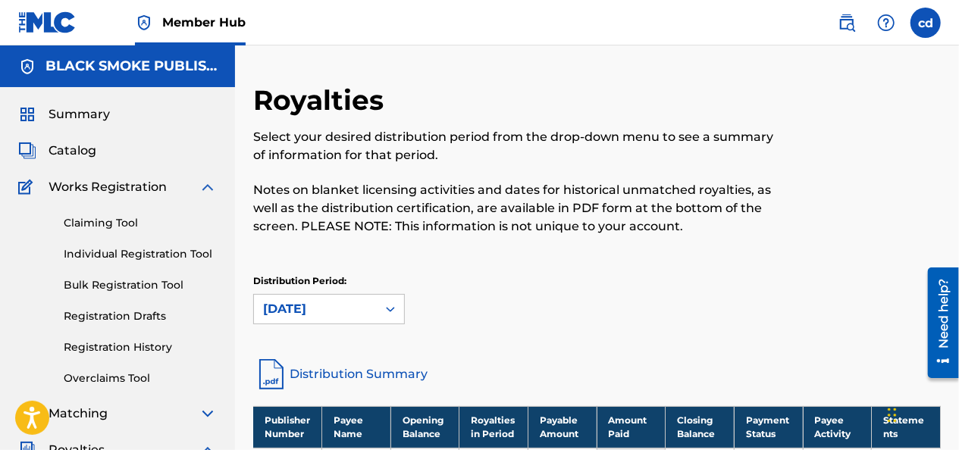
drag, startPoint x: 958, startPoint y: 179, endPoint x: 961, endPoint y: 203, distance: 24.5
click at [958, 203] on html "Accessibility Screen-Reader Guide, Feedback, and Issue Reporting | New window 0…" at bounding box center [479, 225] width 959 height 450
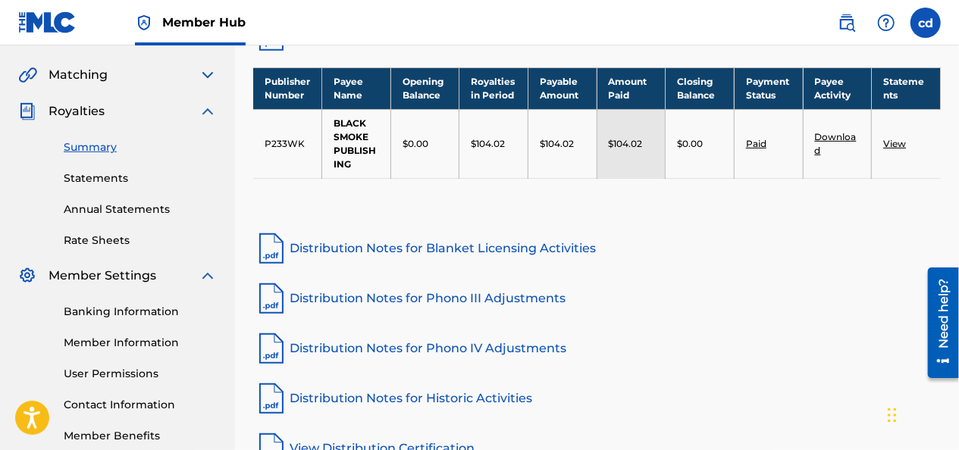
scroll to position [337, 0]
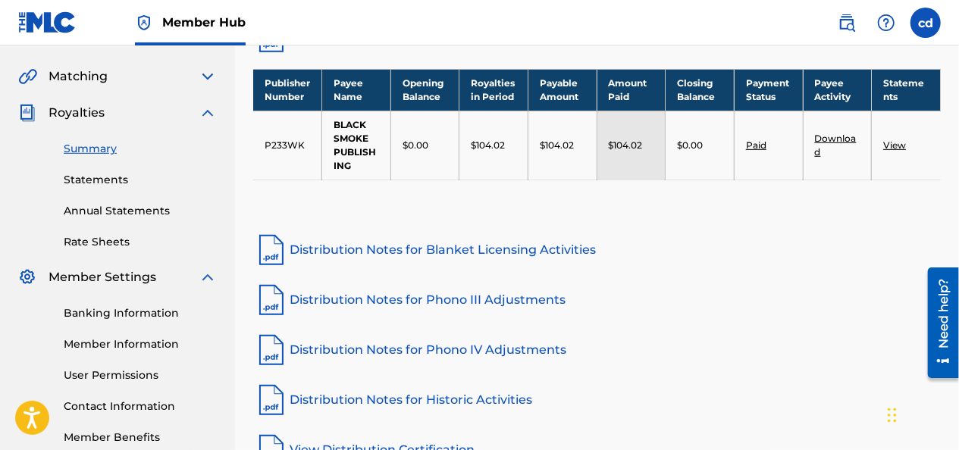
click at [840, 137] on link "Download" at bounding box center [836, 145] width 42 height 25
